Goal: Obtain resource: Download file/media

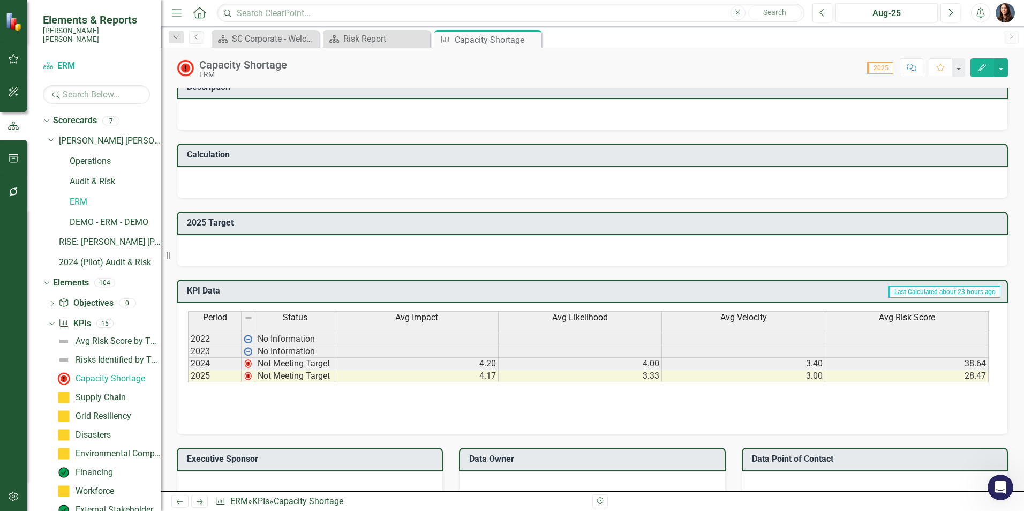
scroll to position [375, 0]
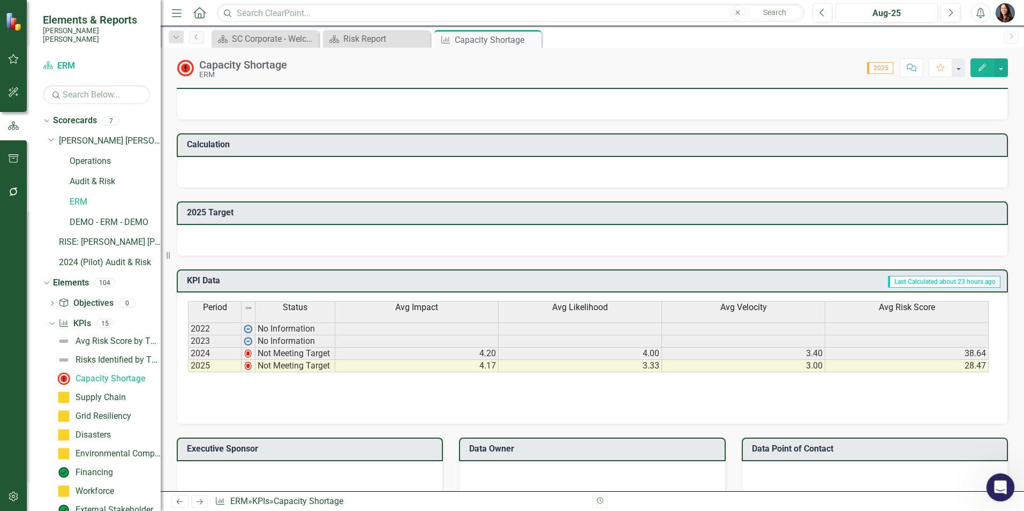
click at [1001, 487] on icon "Open Intercom Messenger" at bounding box center [1000, 486] width 18 height 18
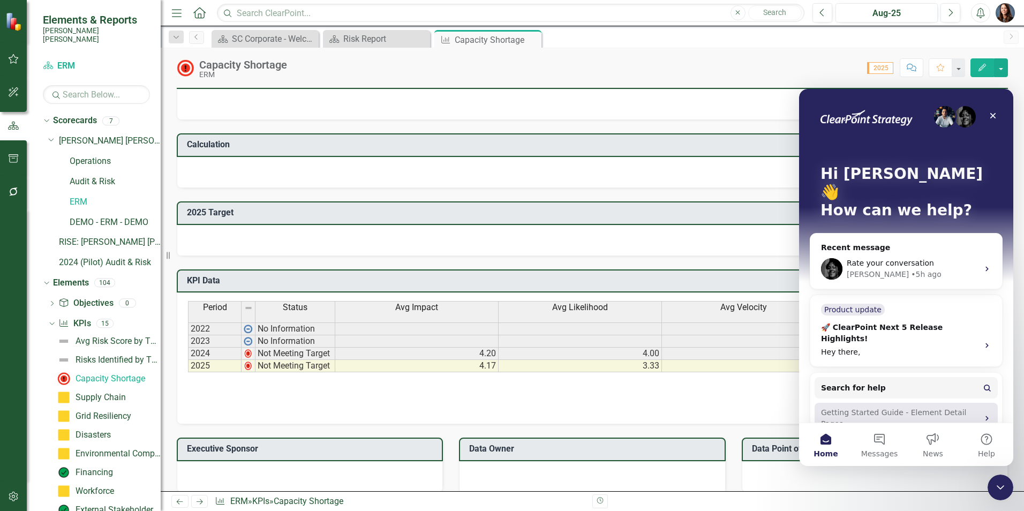
click at [841, 403] on div "Getting Started Guide - Element Detail Pages" at bounding box center [906, 418] width 183 height 31
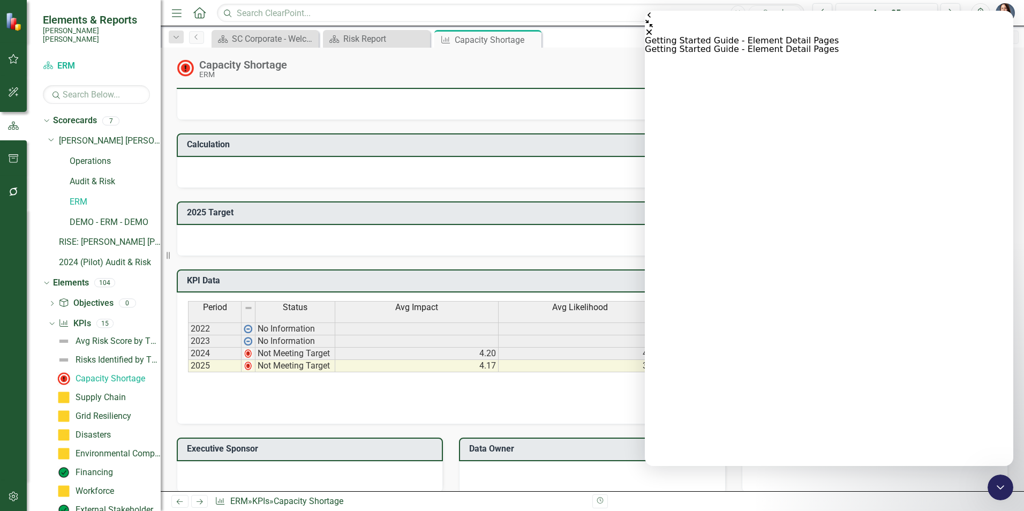
click at [654, 28] on icon "Close" at bounding box center [649, 32] width 9 height 9
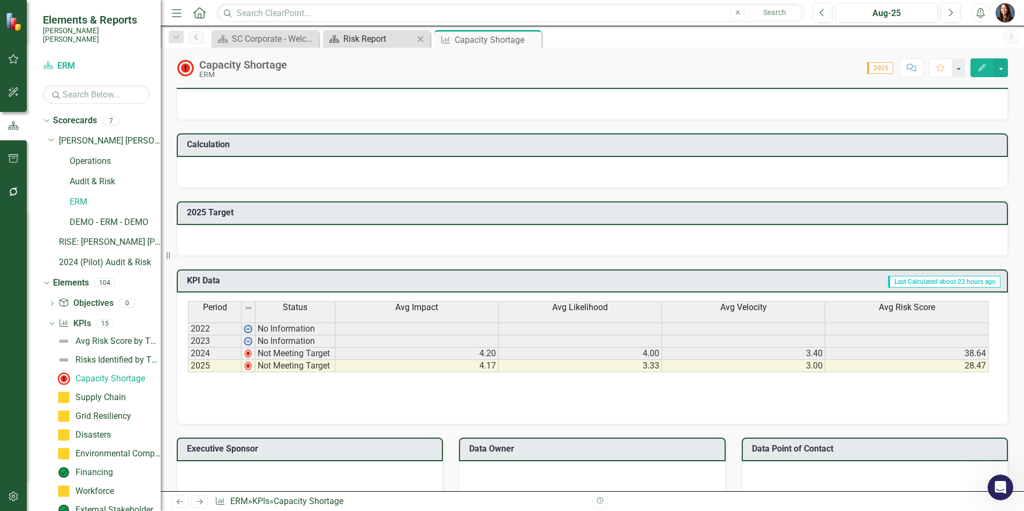
click at [370, 44] on div "Risk Report" at bounding box center [378, 38] width 71 height 13
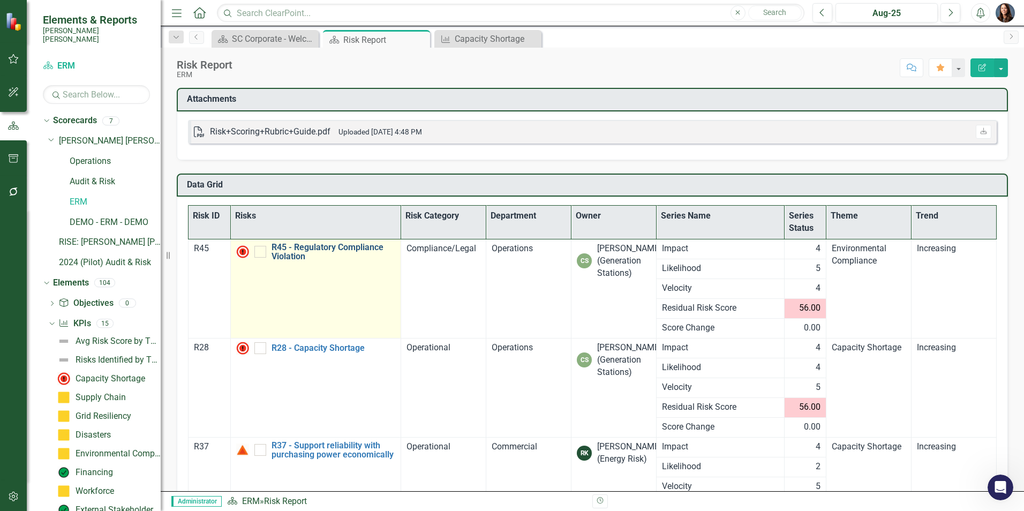
click at [335, 251] on link "R45 - Regulatory Compliance Violation" at bounding box center [334, 252] width 124 height 19
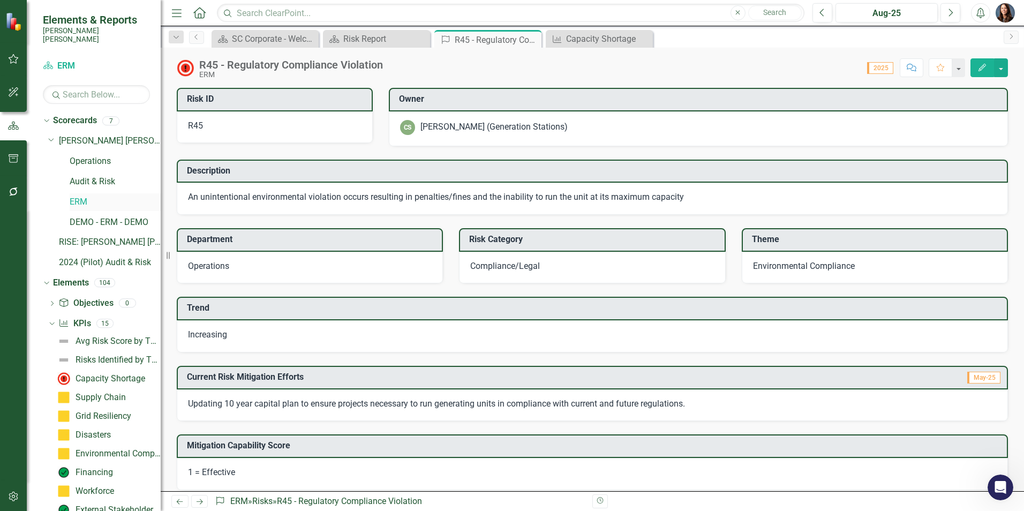
click at [83, 196] on link "ERM" at bounding box center [115, 202] width 91 height 12
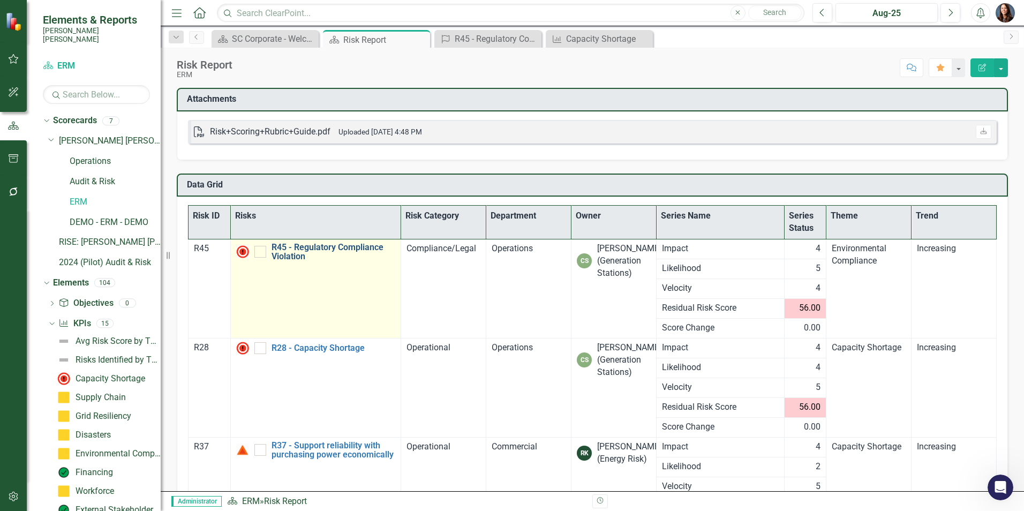
click at [306, 247] on link "R45 - Regulatory Compliance Violation" at bounding box center [334, 252] width 124 height 19
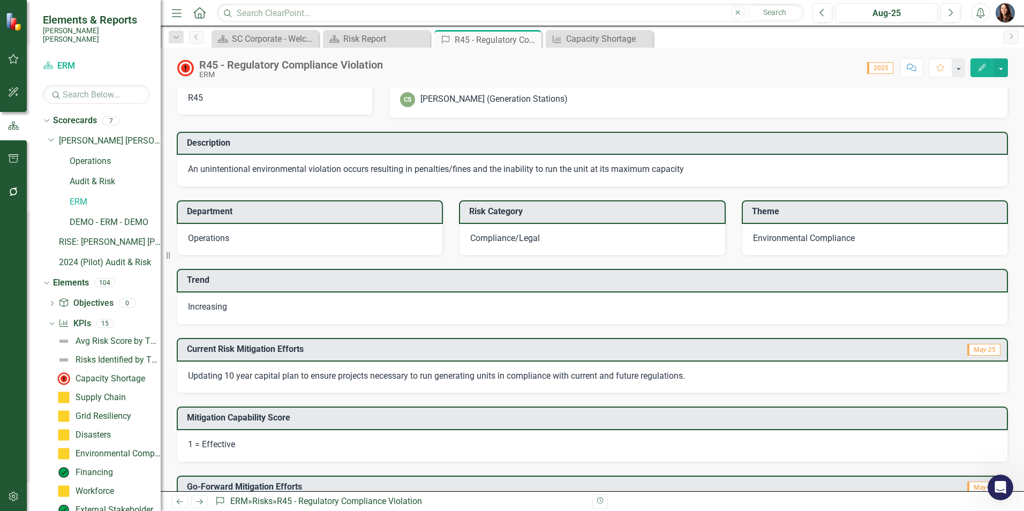
scroll to position [54, 0]
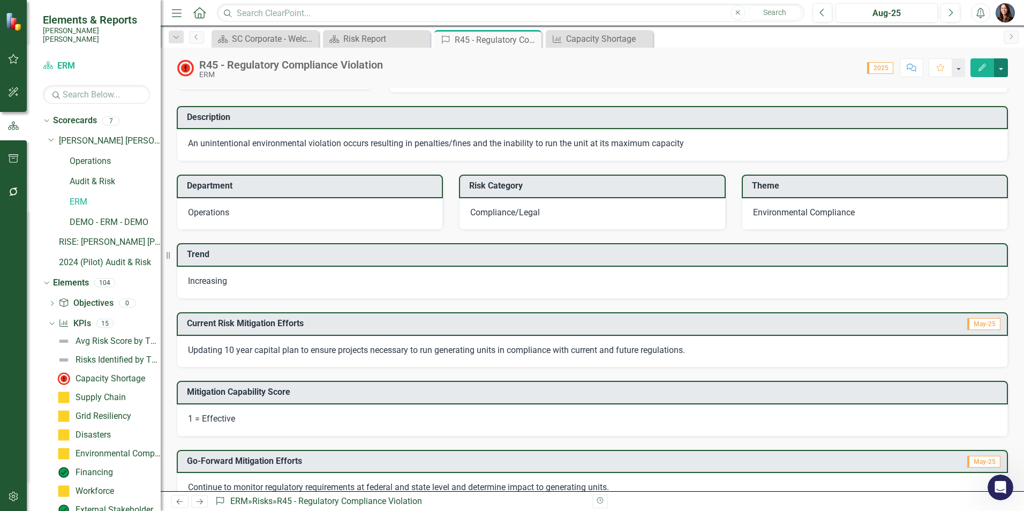
click at [1002, 70] on button "button" at bounding box center [1001, 67] width 14 height 19
click at [956, 167] on link "PDF Export to PDF" at bounding box center [964, 170] width 88 height 20
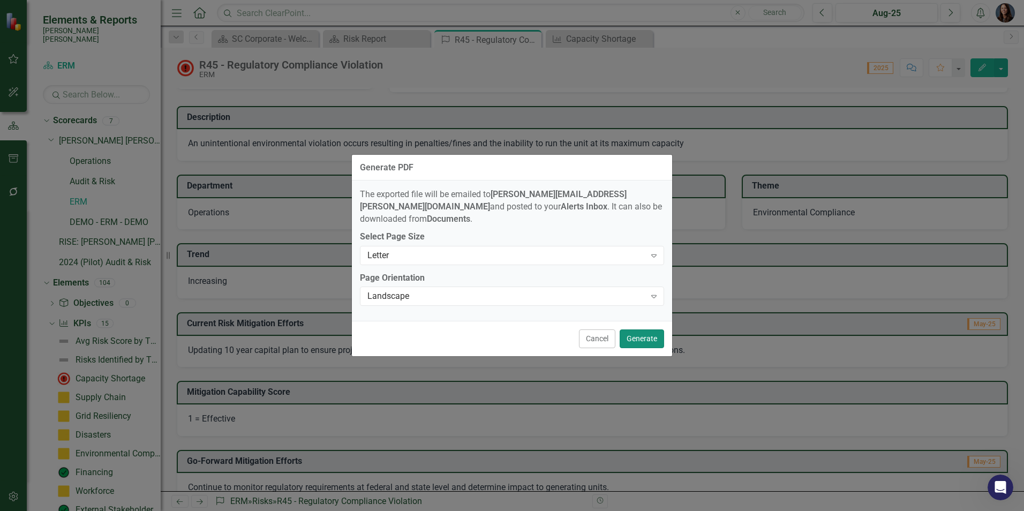
click at [641, 336] on button "Generate" at bounding box center [642, 338] width 44 height 19
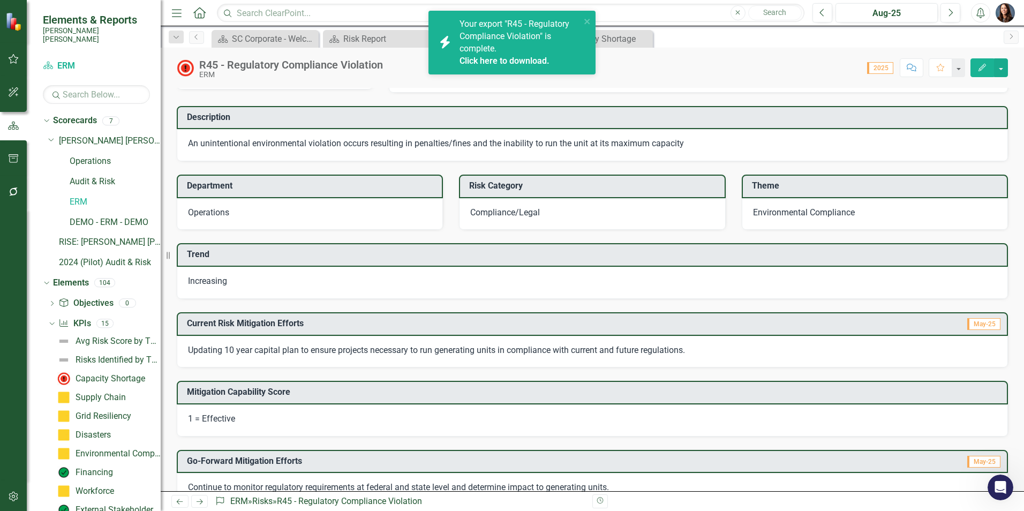
click at [494, 56] on link "Click here to download." at bounding box center [505, 61] width 90 height 10
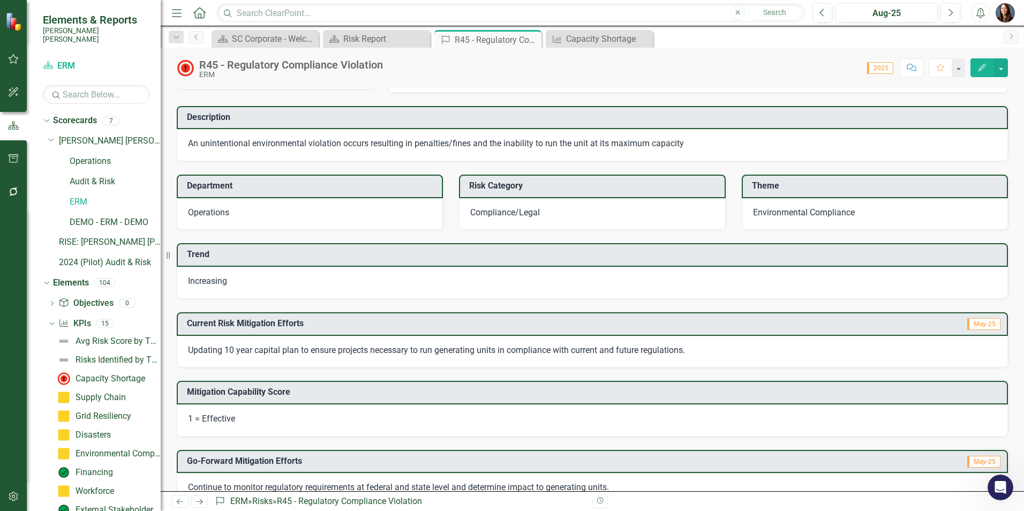
click at [718, 80] on div "R45 - Regulatory Compliance Violation ERM Score: N/A 2025 Completed Comment Fav…" at bounding box center [593, 270] width 864 height 444
click at [94, 374] on div "Capacity Shortage" at bounding box center [111, 379] width 70 height 10
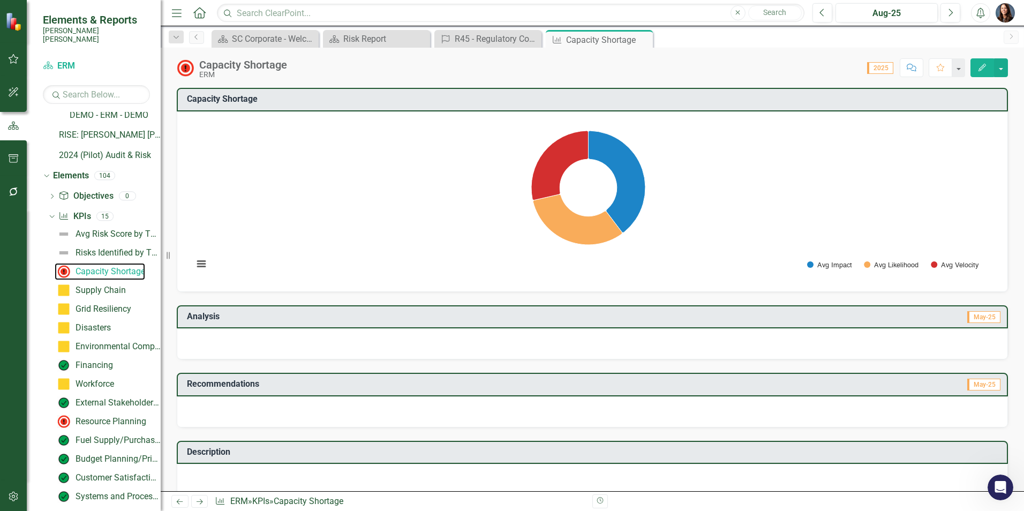
scroll to position [54, 0]
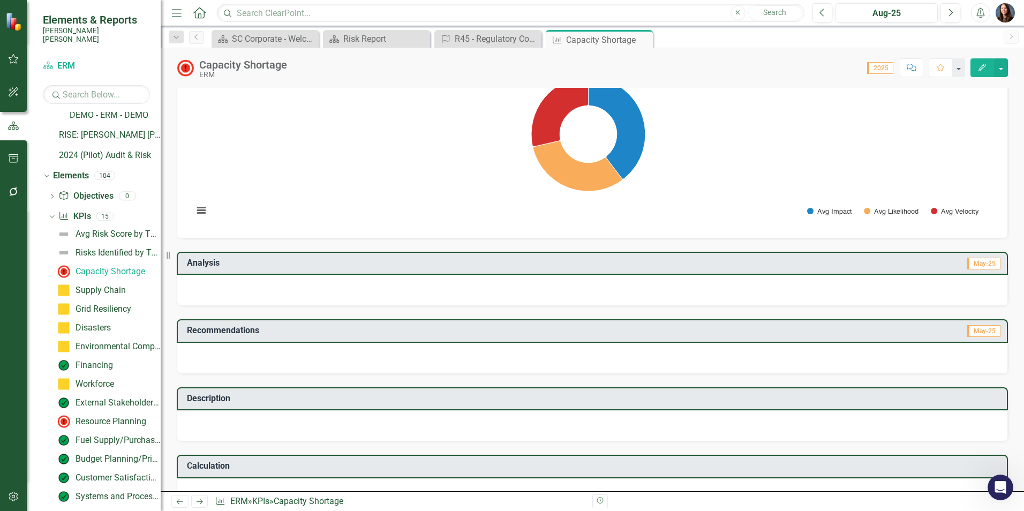
click at [221, 292] on div at bounding box center [592, 290] width 831 height 31
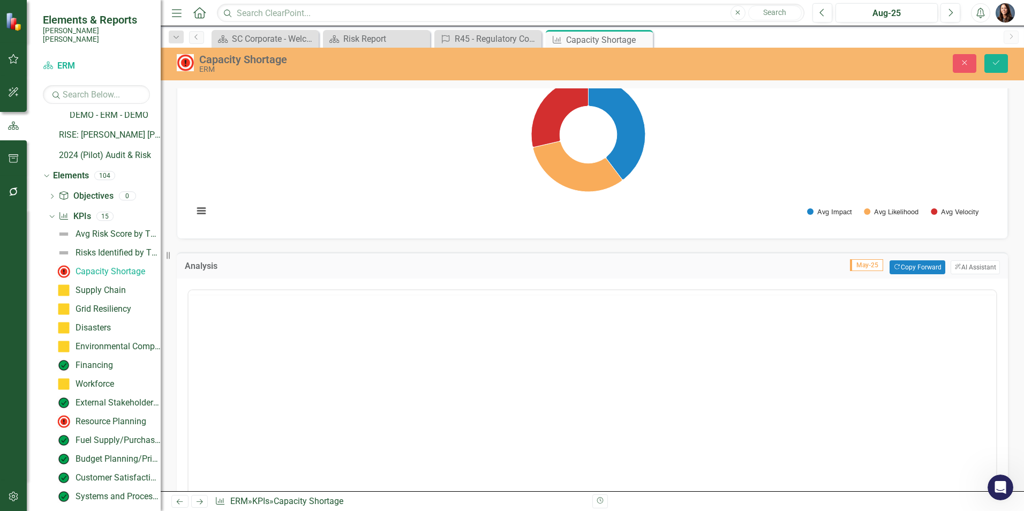
scroll to position [0, 0]
click at [963, 265] on button "ClearPoint AI AI Assistant" at bounding box center [975, 267] width 49 height 14
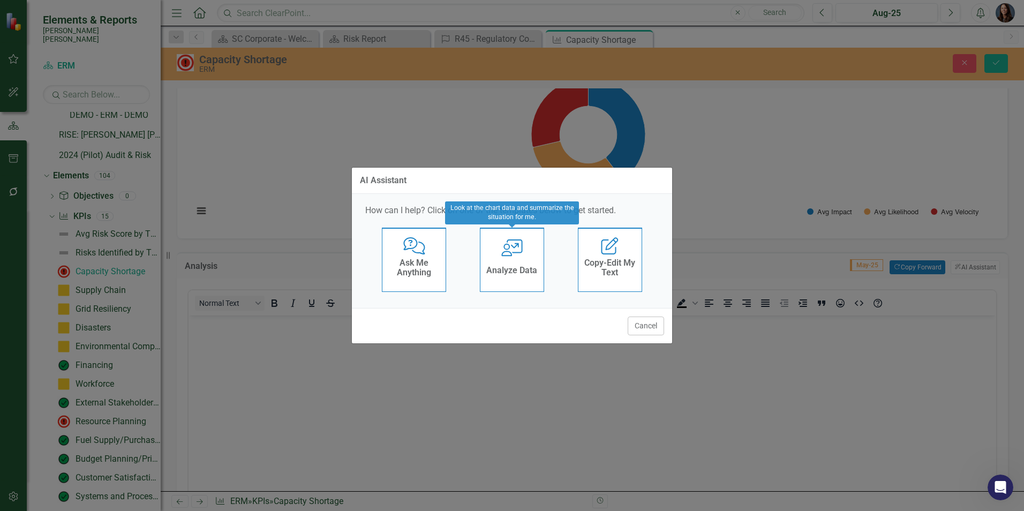
click at [513, 255] on icon "User with Chart" at bounding box center [512, 247] width 22 height 17
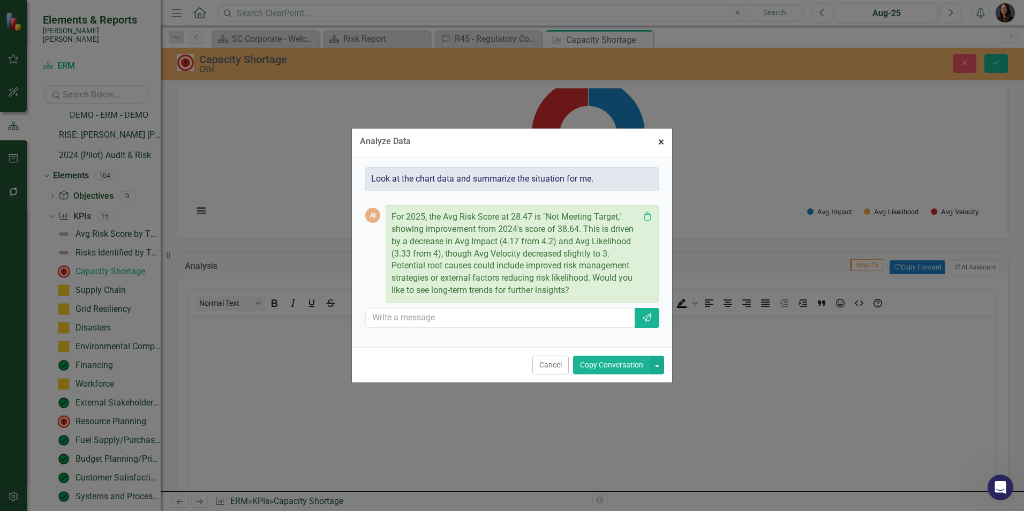
click at [657, 141] on button "× Close" at bounding box center [661, 142] width 22 height 27
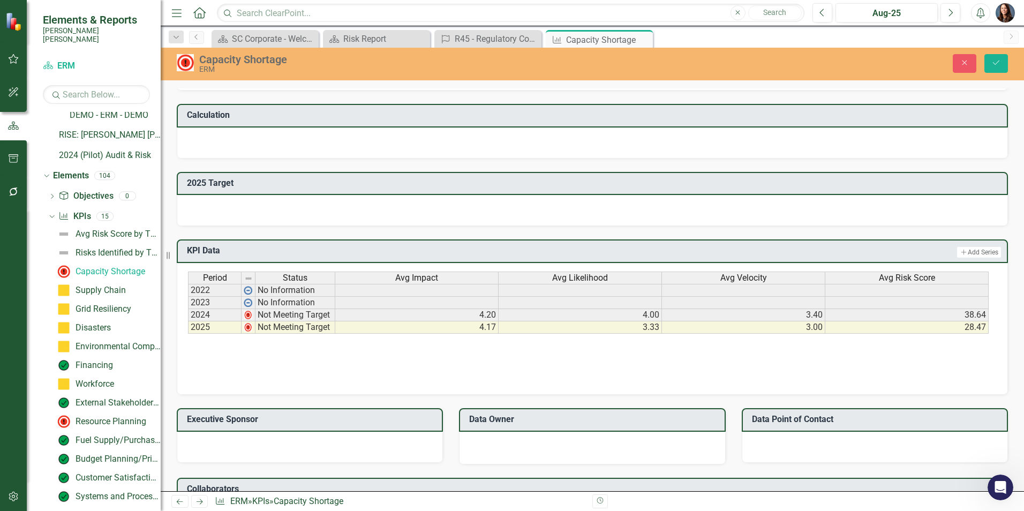
scroll to position [643, 0]
click at [278, 14] on input "text" at bounding box center [511, 13] width 588 height 19
type input "r31"
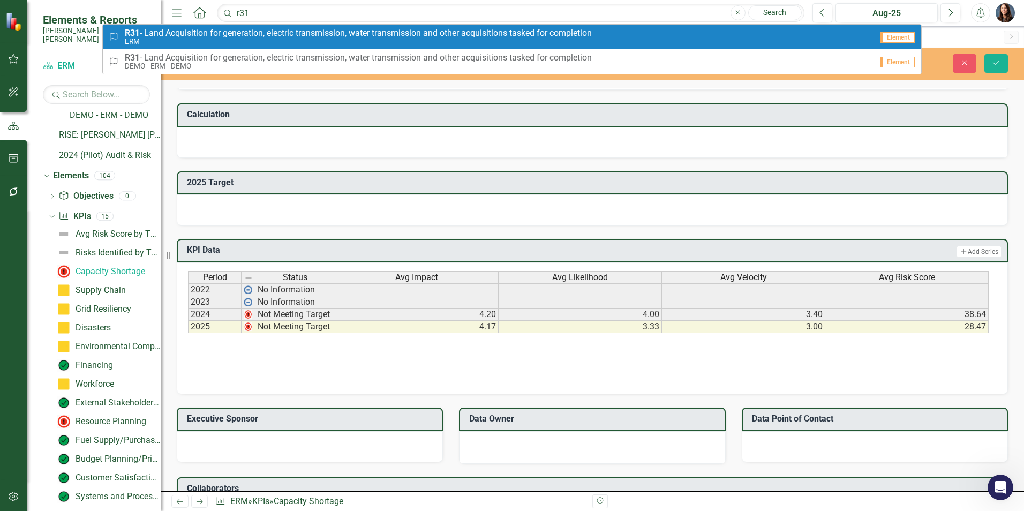
click at [262, 33] on span "R31 - Land Acquisition for generation, electric transmission, water transmissio…" at bounding box center [358, 33] width 467 height 10
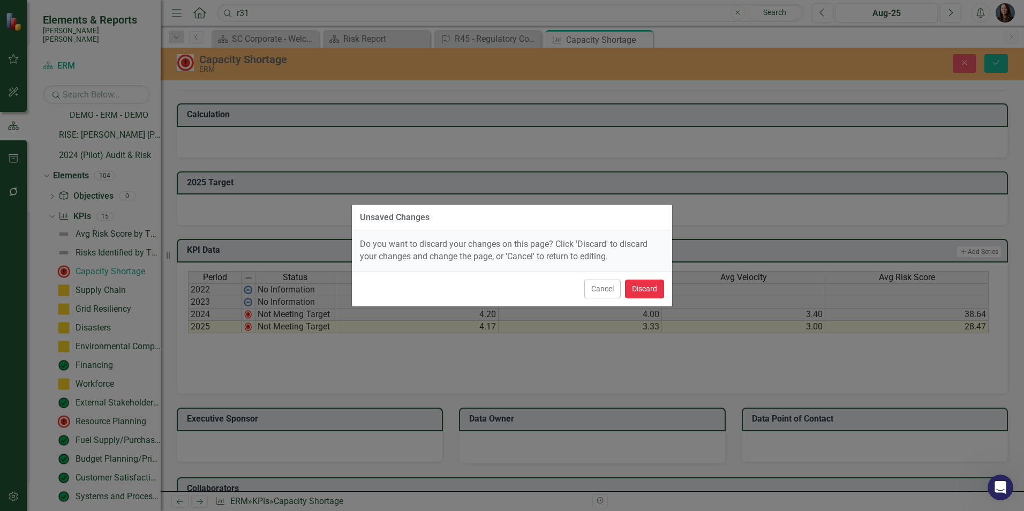
click at [635, 292] on button "Discard" at bounding box center [644, 289] width 39 height 19
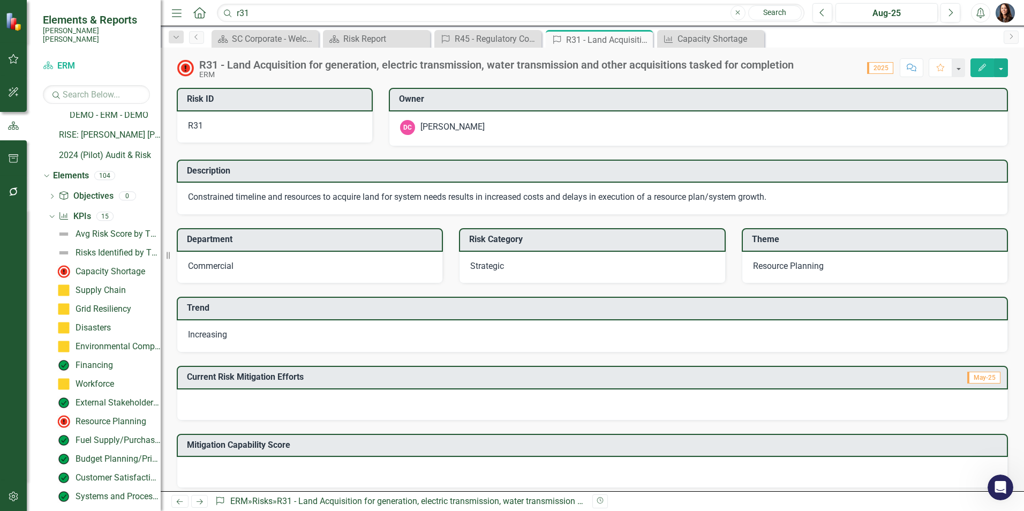
click at [915, 69] on icon "Comment" at bounding box center [912, 67] width 10 height 7
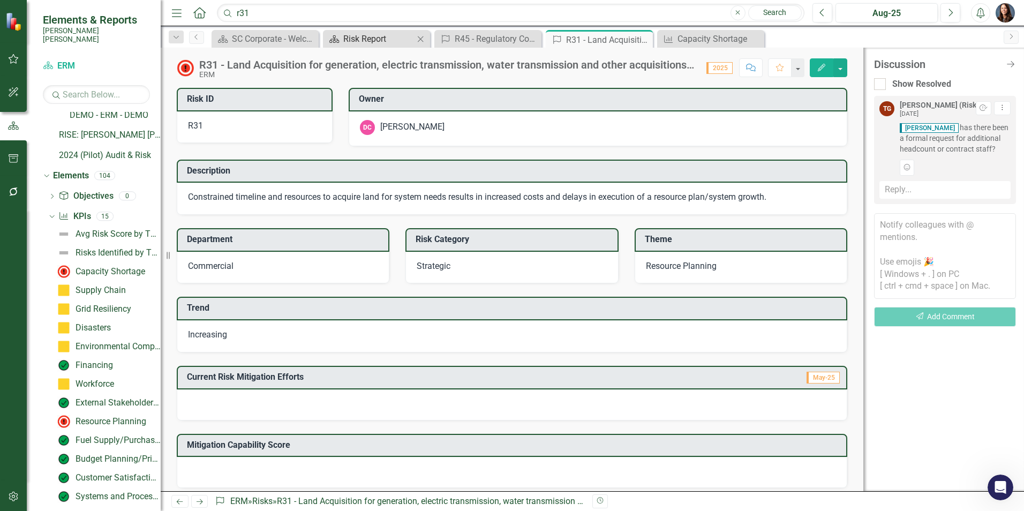
click at [386, 38] on div "Risk Report" at bounding box center [378, 38] width 71 height 13
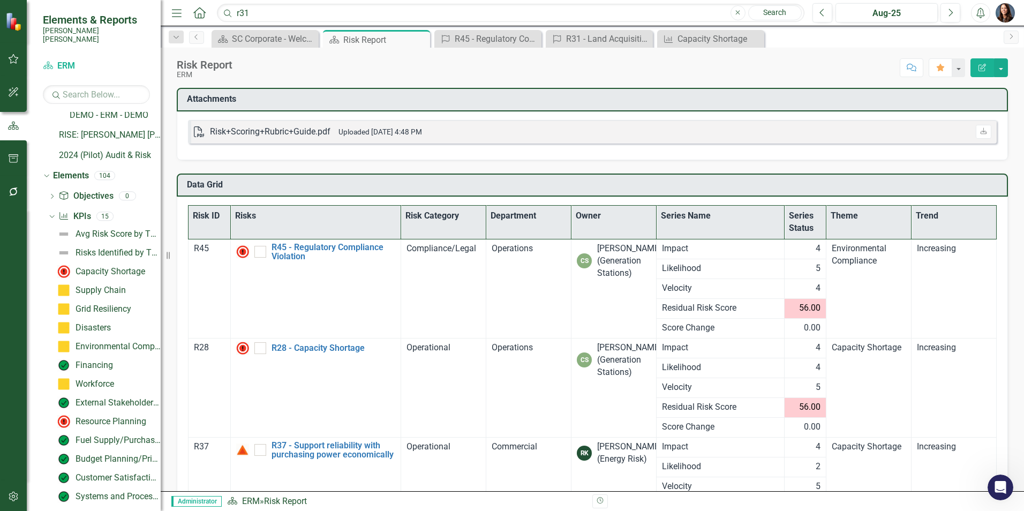
click at [304, 130] on div "Risk+Scoring+Rubric+Guide.pdf" at bounding box center [270, 132] width 121 height 12
click at [217, 132] on div "Risk+Scoring+Rubric+Guide.pdf" at bounding box center [270, 132] width 121 height 12
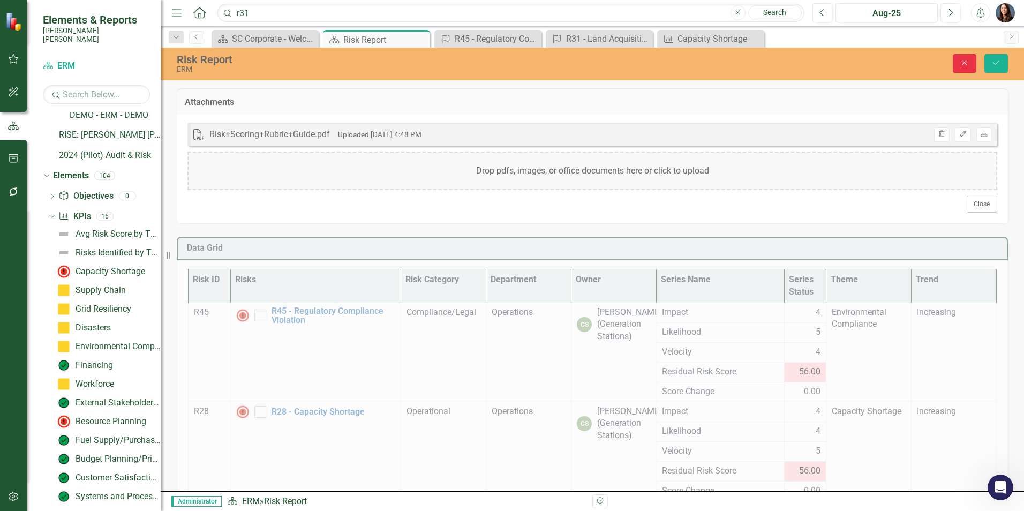
click at [964, 61] on icon "Close" at bounding box center [965, 62] width 10 height 7
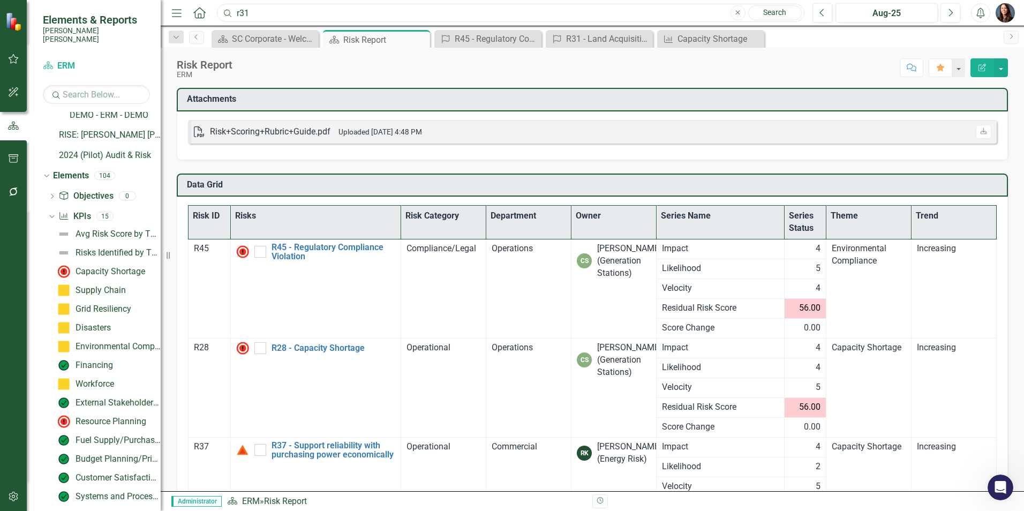
click at [299, 16] on input "r31" at bounding box center [511, 13] width 588 height 19
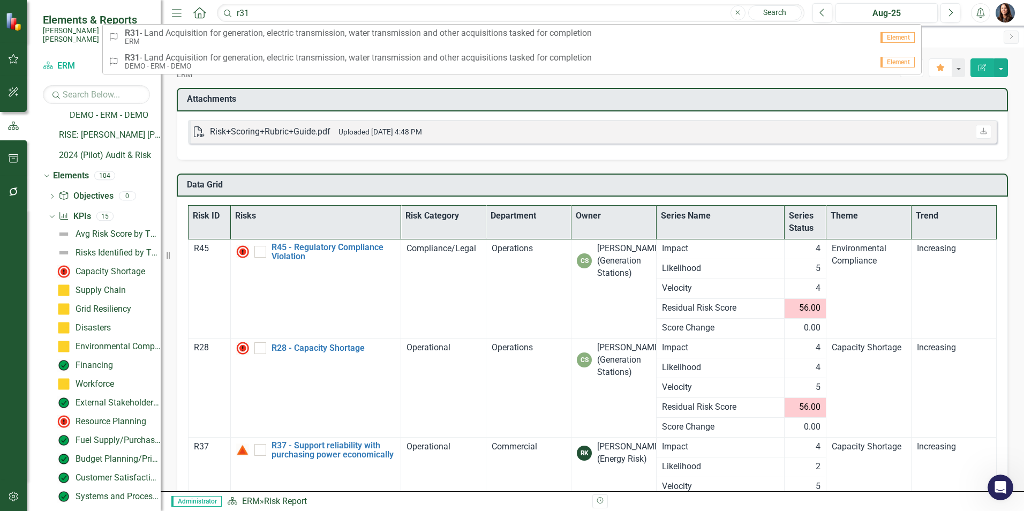
click at [772, 12] on link "Search" at bounding box center [775, 12] width 54 height 15
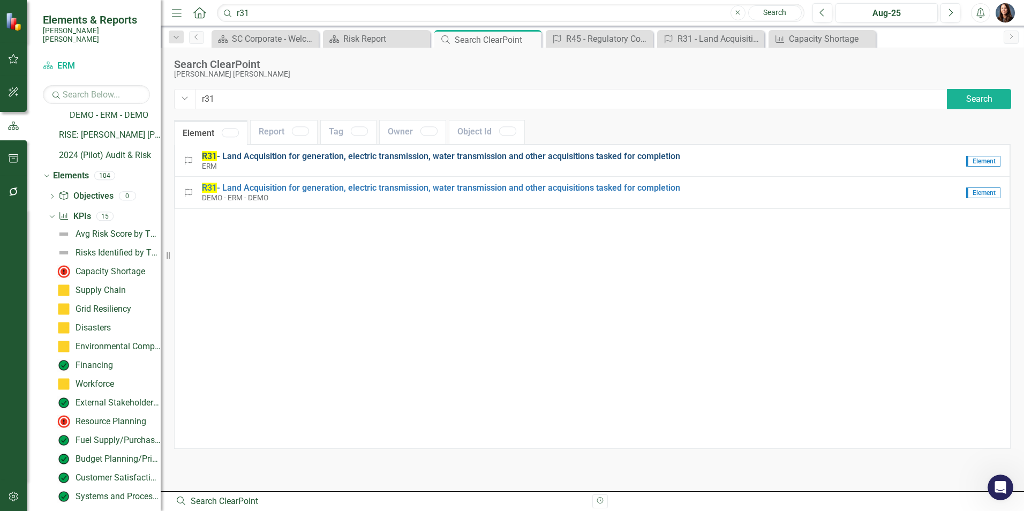
click at [274, 160] on span "R31 - Land Acquisition for generation, electric transmission, water transmissio…" at bounding box center [441, 156] width 478 height 10
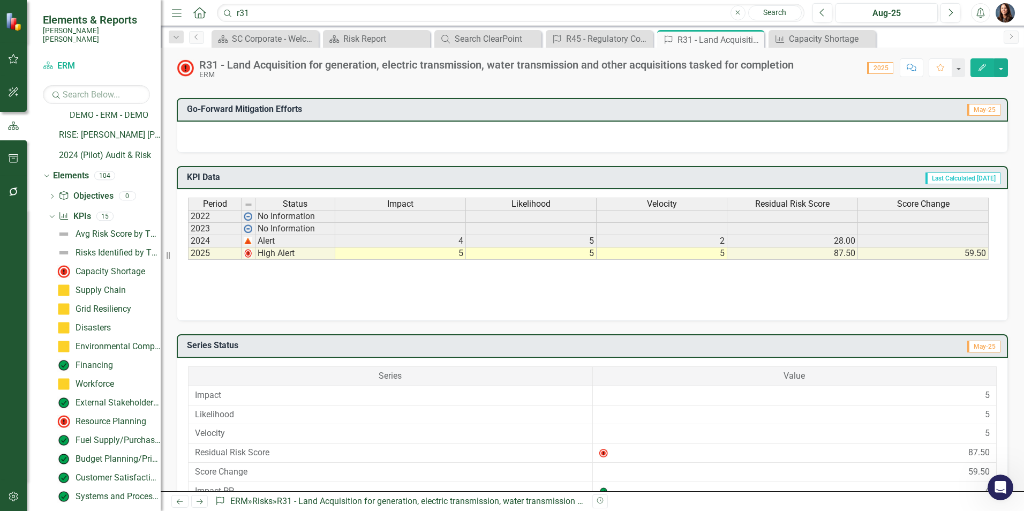
scroll to position [421, 0]
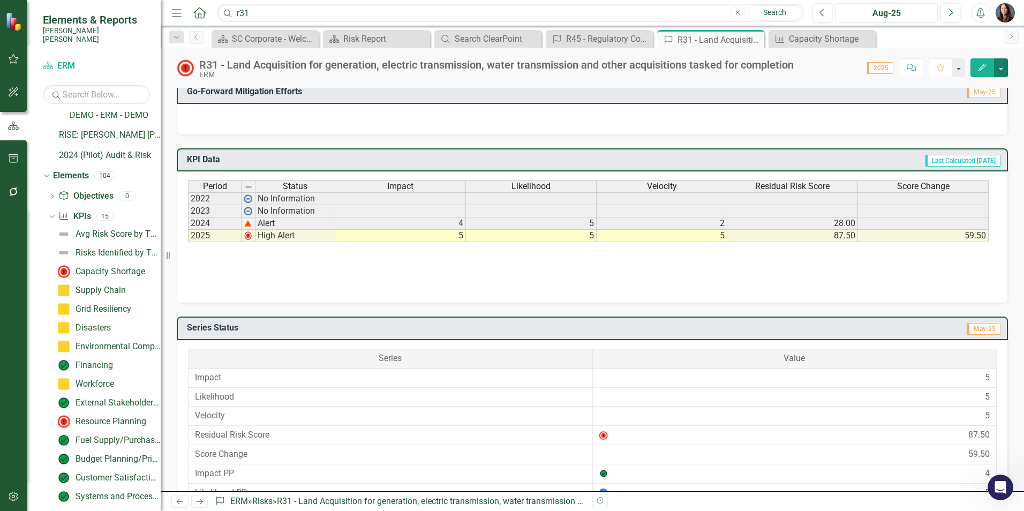
click at [1002, 69] on button "button" at bounding box center [1001, 67] width 14 height 19
click at [960, 168] on link "PDF Export to PDF" at bounding box center [964, 170] width 88 height 20
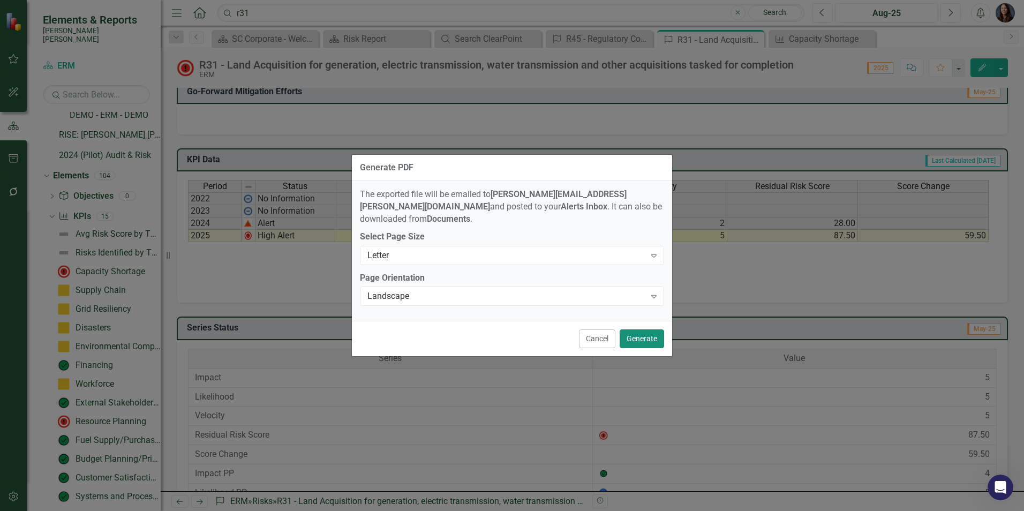
click at [643, 336] on button "Generate" at bounding box center [642, 338] width 44 height 19
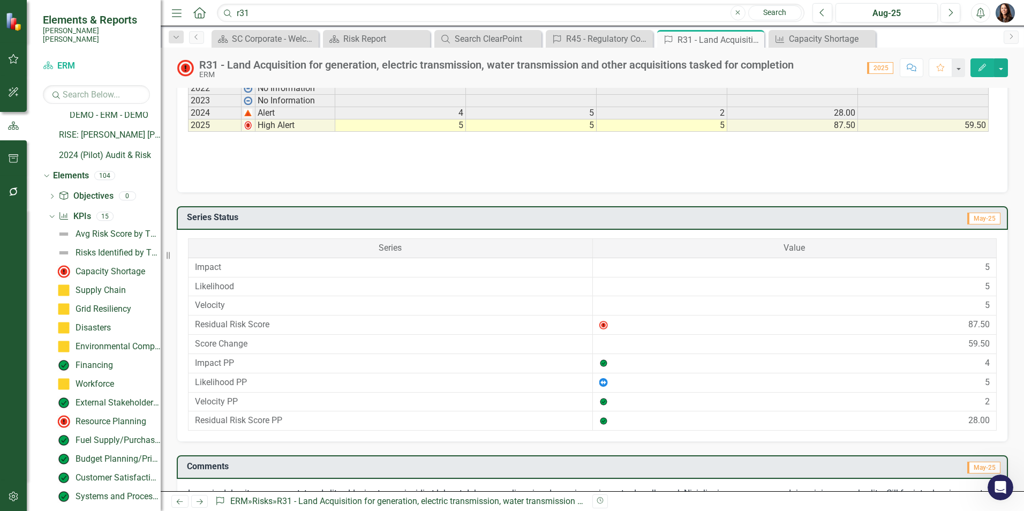
scroll to position [635, 0]
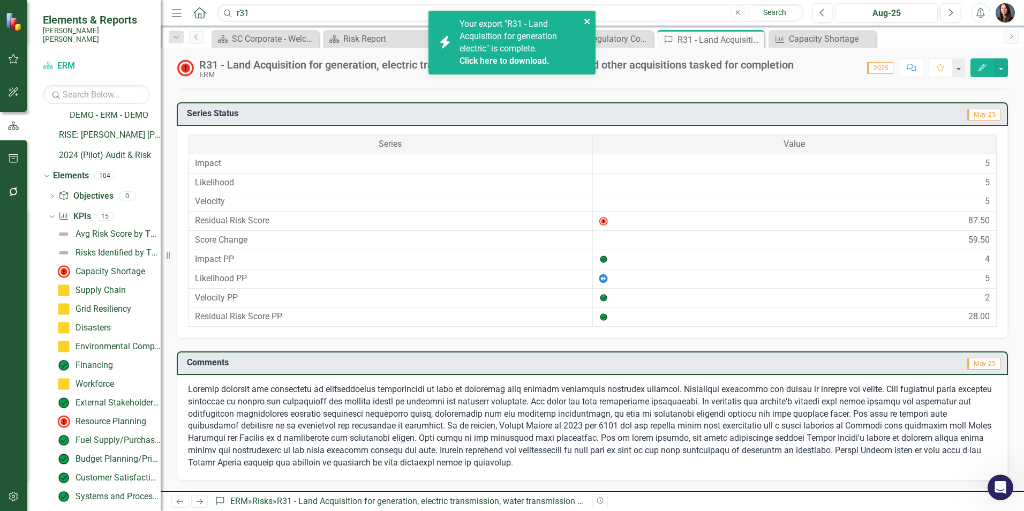
click at [588, 22] on icon "close" at bounding box center [586, 21] width 5 height 5
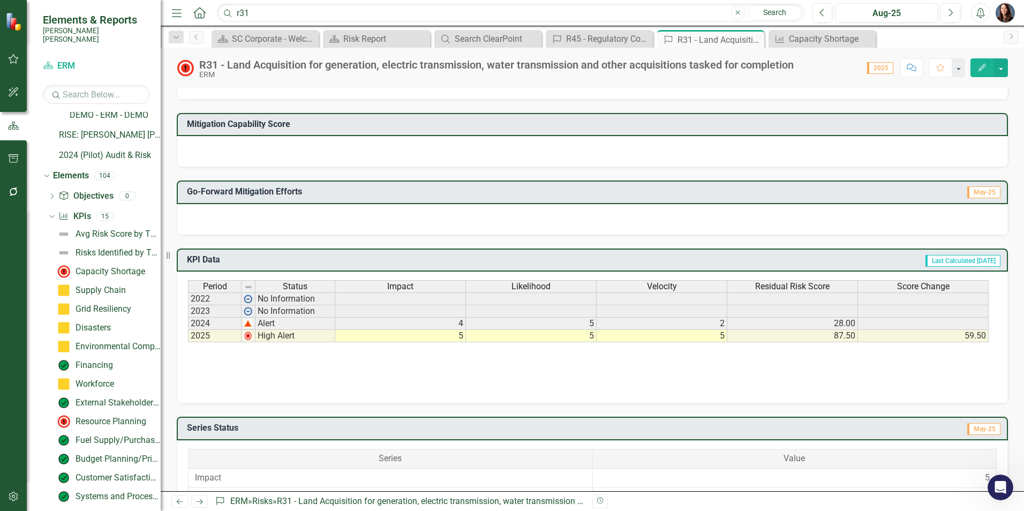
scroll to position [321, 0]
